Goal: Task Accomplishment & Management: Manage account settings

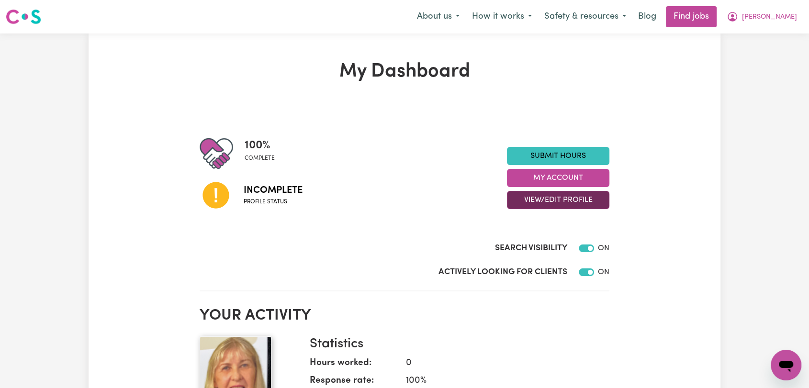
click at [518, 196] on button "View/Edit Profile" at bounding box center [558, 200] width 102 height 18
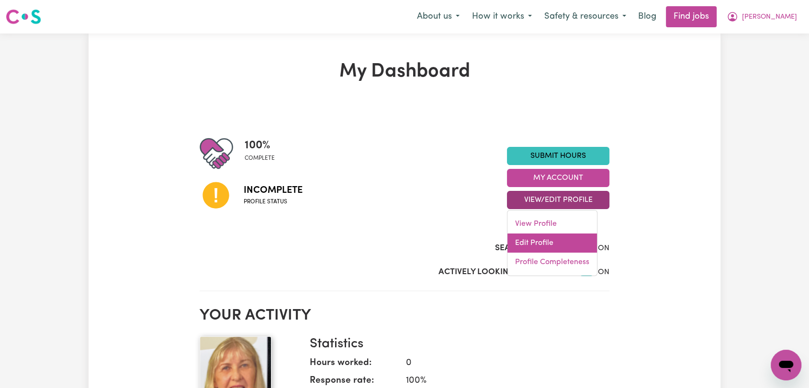
click at [531, 242] on link "Edit Profile" at bounding box center [553, 243] width 90 height 19
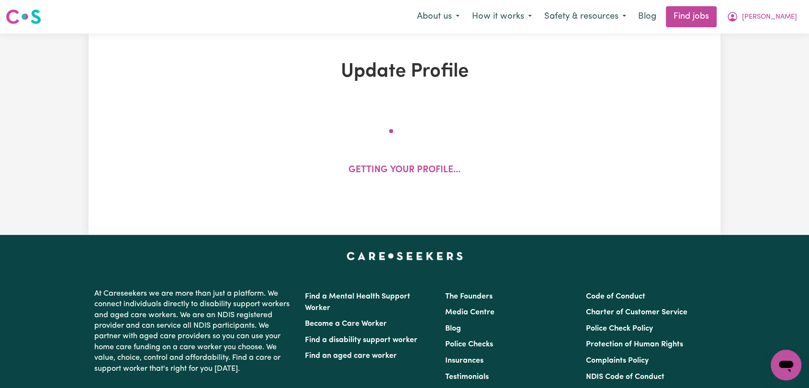
select select "[DEMOGRAPHIC_DATA]"
select select "[DEMOGRAPHIC_DATA] Citizen"
select select "Studying a healthcare related degree or qualification"
select select "48"
select select "60"
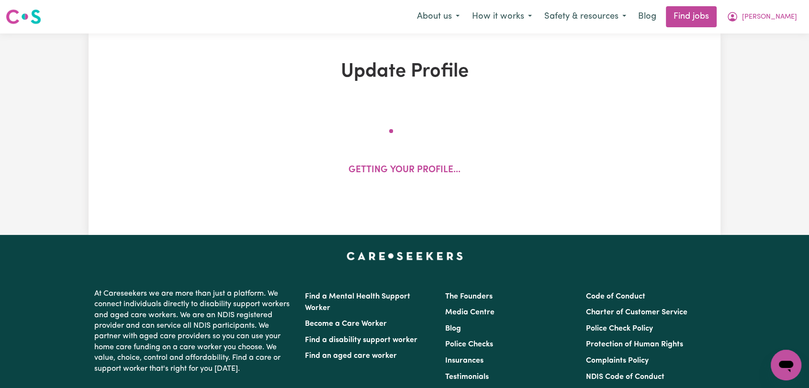
select select "75"
select select "120"
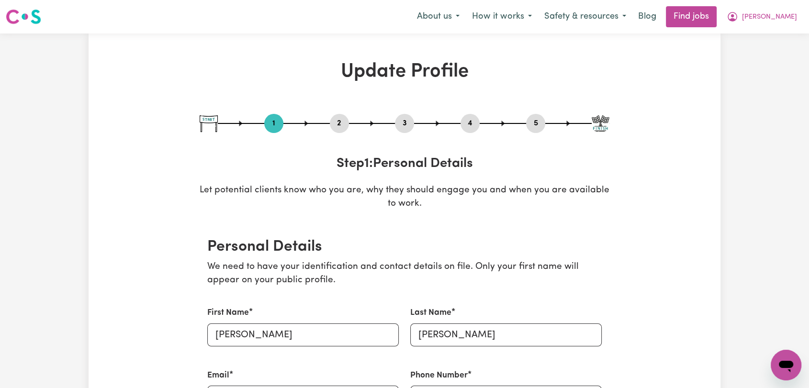
click at [339, 122] on button "2" at bounding box center [339, 123] width 19 height 12
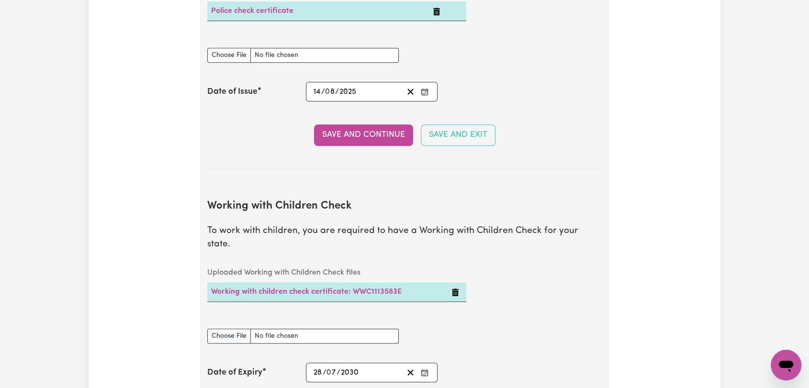
scroll to position [745, 0]
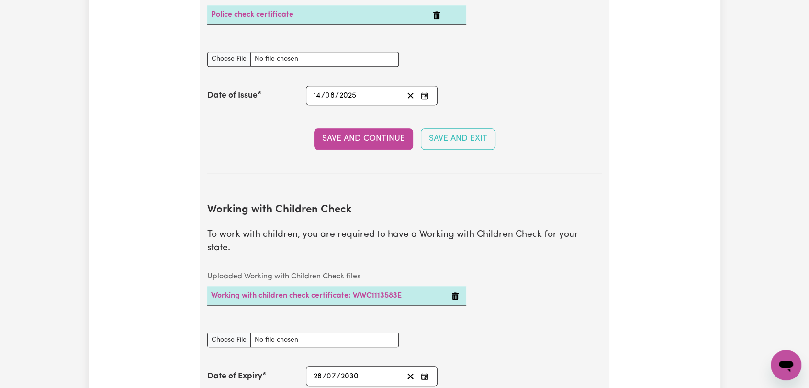
click at [429, 97] on button "Enter the Date of Issue of your National Police Check" at bounding box center [424, 95] width 13 height 13
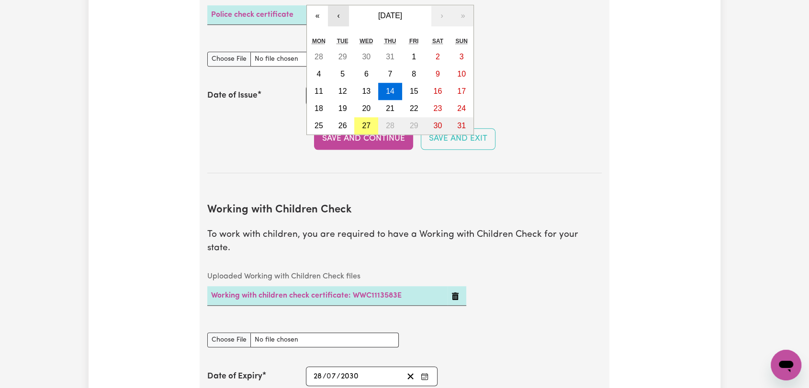
click at [334, 13] on button "‹" at bounding box center [338, 15] width 21 height 21
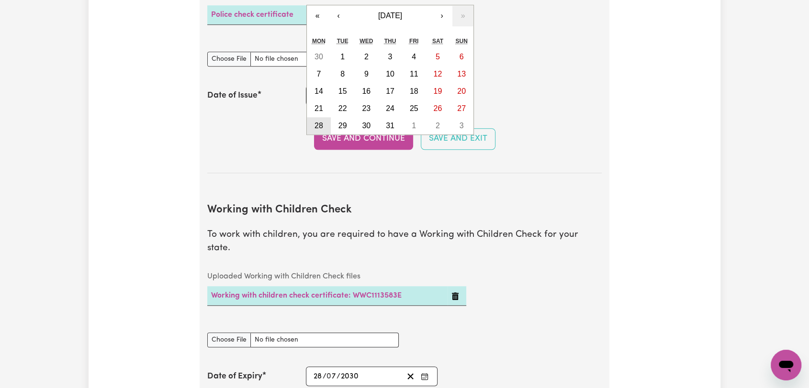
click at [325, 123] on button "28" at bounding box center [319, 125] width 24 height 17
type input "[DATE]"
type input "28"
type input "7"
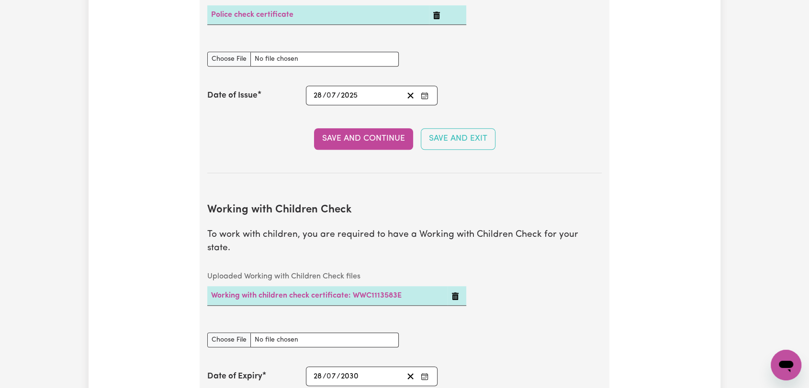
click at [339, 138] on button "Save and Continue" at bounding box center [363, 138] width 99 height 21
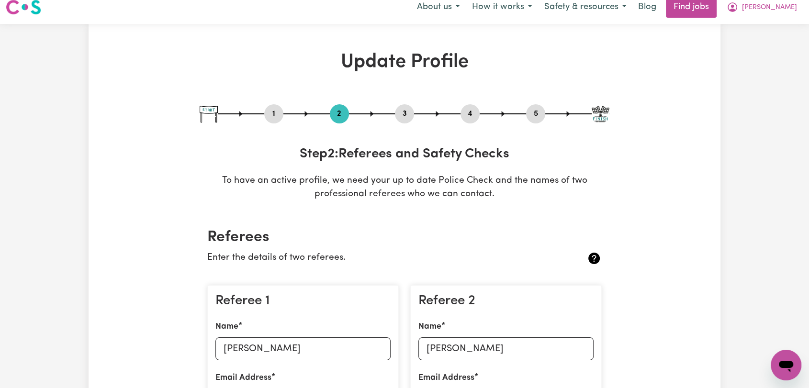
scroll to position [0, 0]
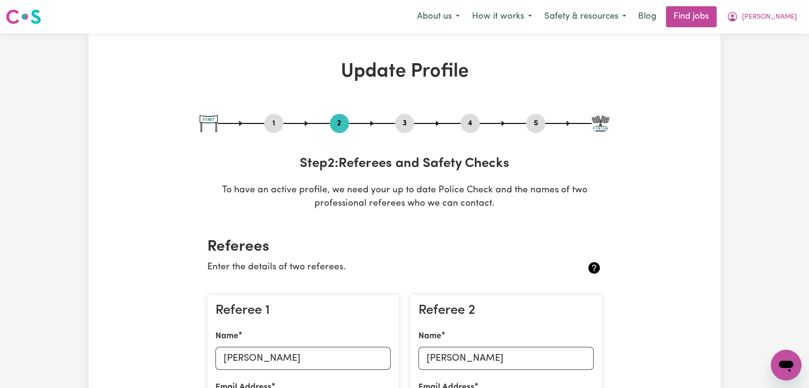
click at [405, 132] on div "3" at bounding box center [404, 123] width 19 height 19
click at [404, 125] on button "3" at bounding box center [404, 123] width 19 height 12
select select "2006"
select select "2021"
select select "Certificate III (Individual Support)"
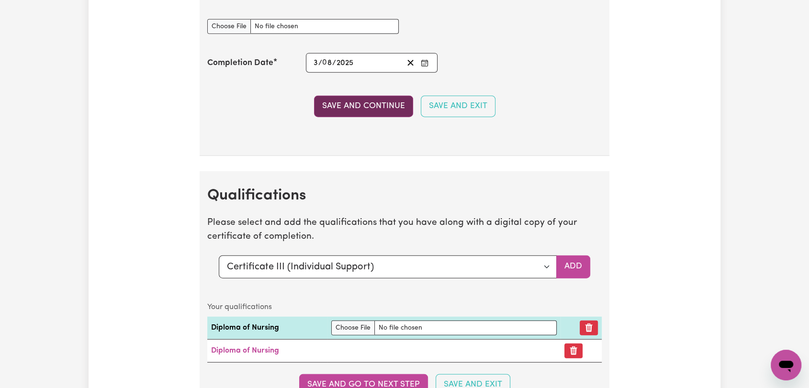
scroll to position [2395, 0]
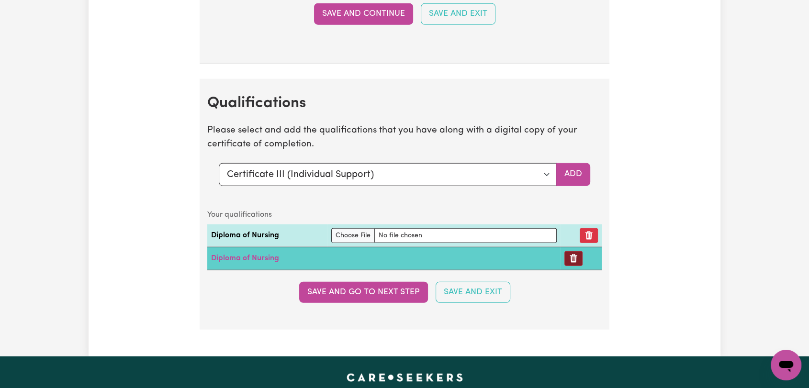
click at [571, 254] on icon "Remove certificate" at bounding box center [574, 259] width 10 height 10
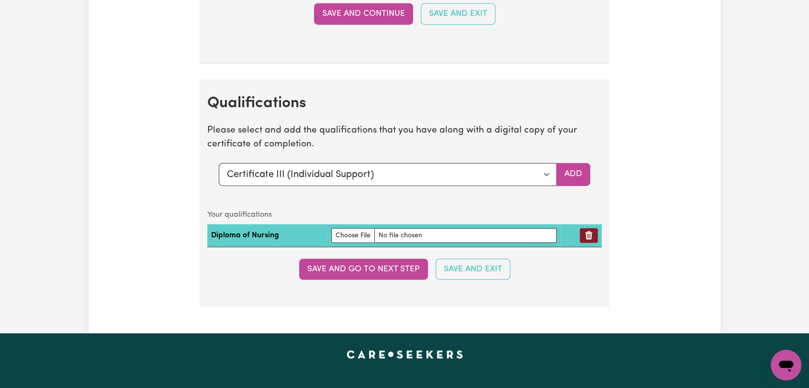
click at [589, 232] on icon "Remove qualification" at bounding box center [589, 236] width 7 height 9
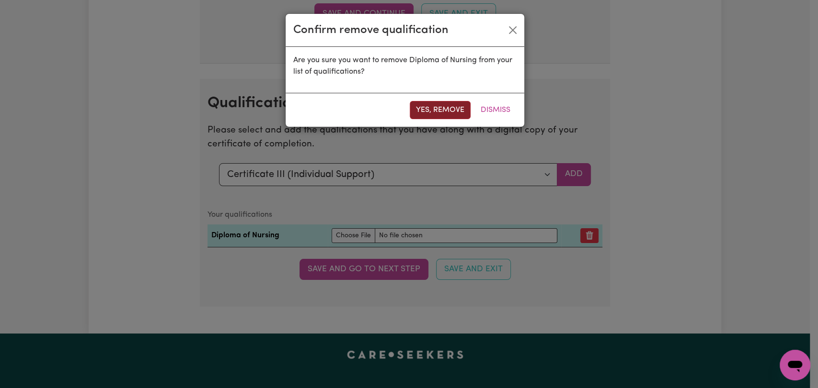
click at [457, 109] on button "Yes, remove" at bounding box center [440, 110] width 61 height 18
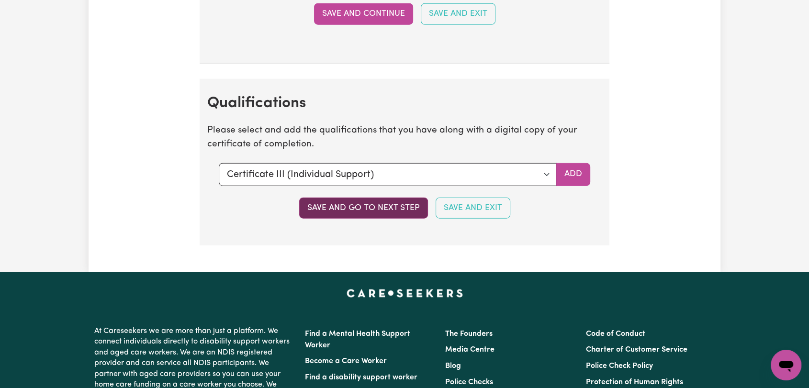
click at [391, 202] on button "Save and go to next step" at bounding box center [363, 208] width 129 height 21
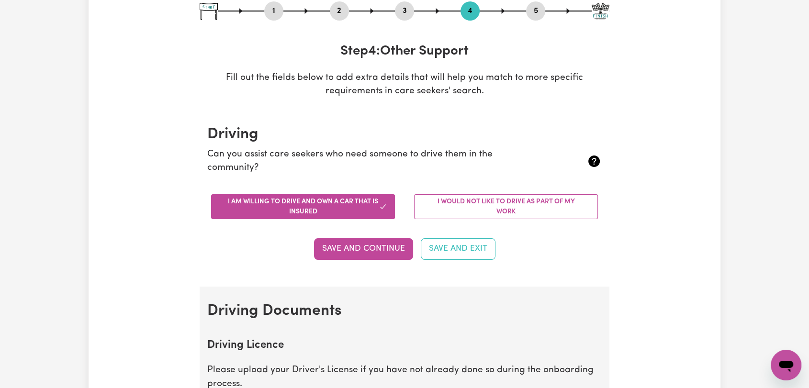
scroll to position [53, 0]
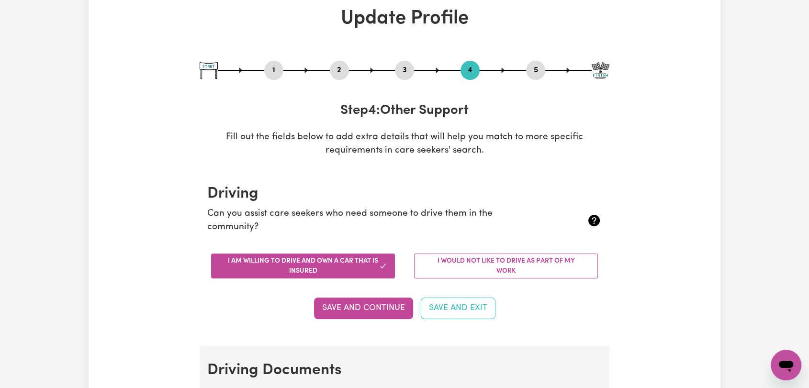
click at [533, 66] on button "5" at bounding box center [535, 70] width 19 height 12
select select "I am providing services by being employed by an organisation"
